Goal: Task Accomplishment & Management: Manage account settings

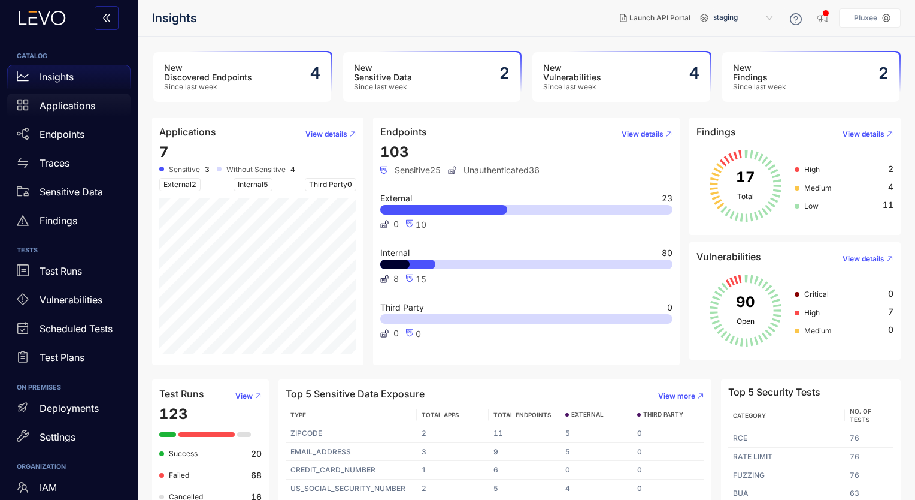
click at [58, 109] on p "Applications" at bounding box center [68, 105] width 56 height 11
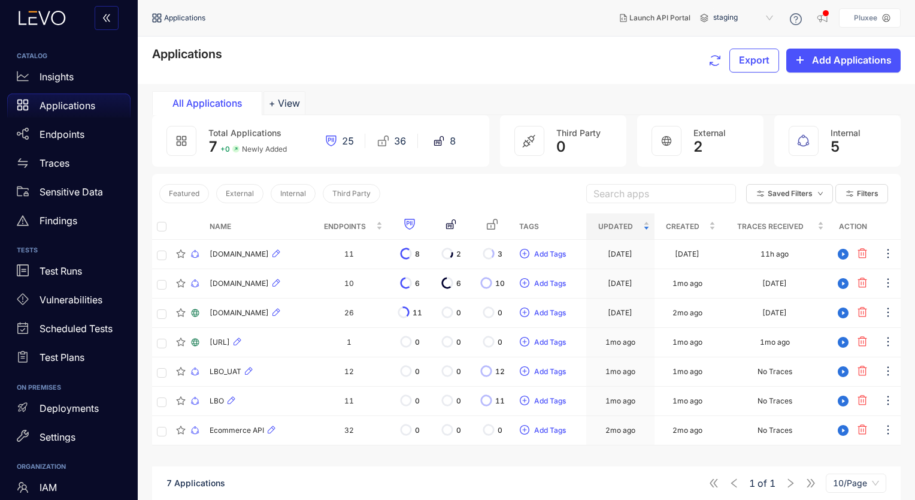
click at [415, 219] on icon at bounding box center [410, 224] width 10 height 11
click at [416, 219] on icon at bounding box center [410, 224] width 12 height 12
click at [870, 18] on p "Pluxee" at bounding box center [865, 18] width 23 height 8
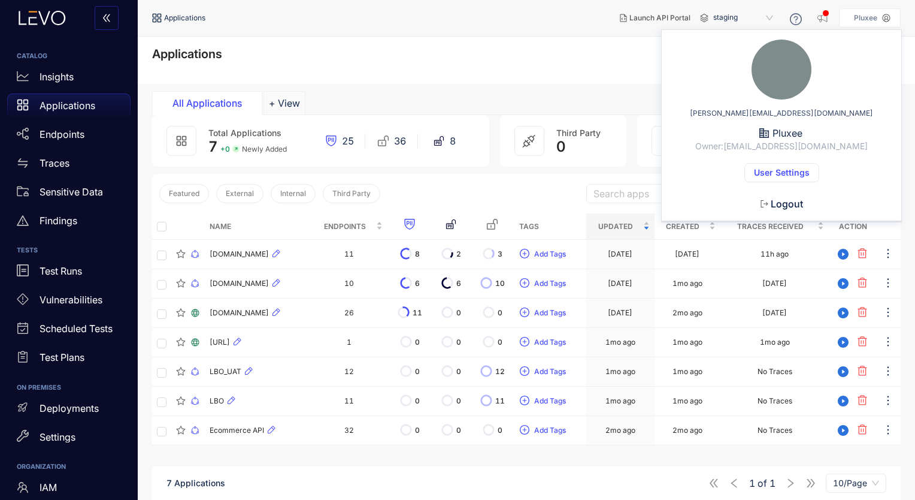
click at [776, 200] on span "Logout" at bounding box center [787, 203] width 32 height 11
